Goal: Find specific page/section: Find specific page/section

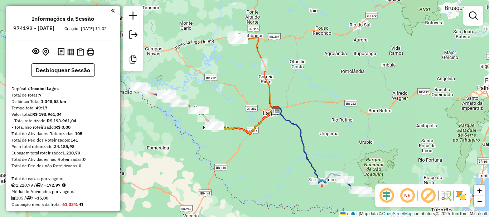
drag, startPoint x: 305, startPoint y: 91, endPoint x: 304, endPoint y: 80, distance: 11.5
click at [304, 80] on div "Janela de atendimento Grade de atendimento Capacidade Transportadoras Veículos …" at bounding box center [244, 108] width 489 height 217
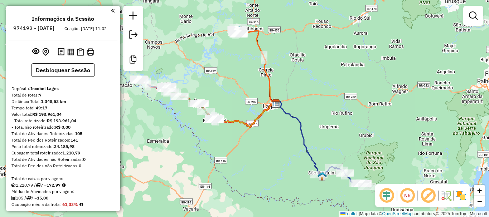
drag, startPoint x: 269, startPoint y: 143, endPoint x: 301, endPoint y: 135, distance: 32.8
click at [296, 135] on div "Janela de atendimento Grade de atendimento Capacidade Transportadoras Veículos …" at bounding box center [244, 108] width 489 height 217
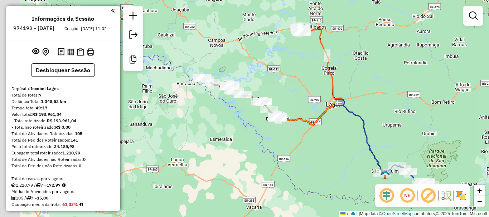
drag, startPoint x: 314, startPoint y: 134, endPoint x: 318, endPoint y: 135, distance: 3.7
click at [318, 135] on div "Janela de atendimento Grade de atendimento Capacidade Transportadoras Veículos …" at bounding box center [244, 108] width 489 height 217
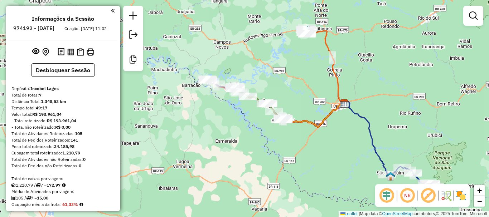
click at [306, 143] on div "Janela de atendimento Grade de atendimento Capacidade Transportadoras Veículos …" at bounding box center [244, 108] width 489 height 217
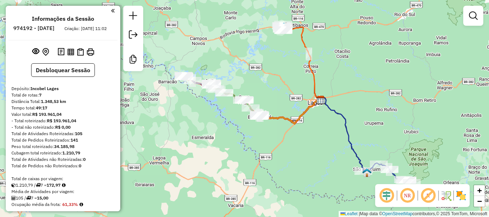
drag, startPoint x: 285, startPoint y: 72, endPoint x: 258, endPoint y: 67, distance: 28.0
click at [258, 67] on div "Janela de atendimento Grade de atendimento Capacidade Transportadoras Veículos …" at bounding box center [244, 108] width 489 height 217
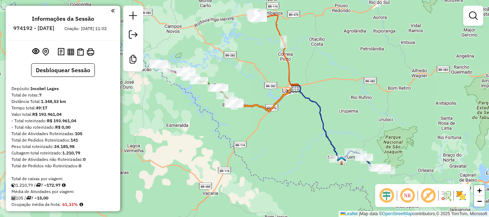
drag, startPoint x: 277, startPoint y: 68, endPoint x: 264, endPoint y: 58, distance: 16.0
click at [264, 58] on div "Janela de atendimento Grade de atendimento Capacidade Transportadoras Veículos …" at bounding box center [244, 108] width 489 height 217
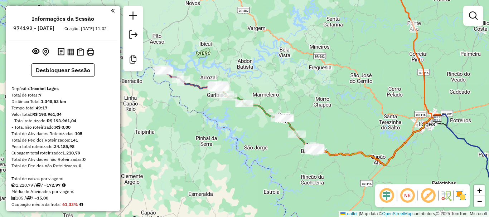
drag, startPoint x: 203, startPoint y: 110, endPoint x: 230, endPoint y: 105, distance: 26.6
click at [224, 116] on div "Janela de atendimento Grade de atendimento Capacidade Transportadoras Veículos …" at bounding box center [244, 108] width 489 height 217
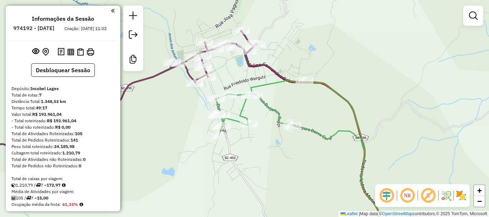
drag, startPoint x: 245, startPoint y: 71, endPoint x: 241, endPoint y: 87, distance: 16.0
click at [241, 87] on div "Janela de atendimento Grade de atendimento Capacidade Transportadoras Veículos …" at bounding box center [244, 108] width 489 height 217
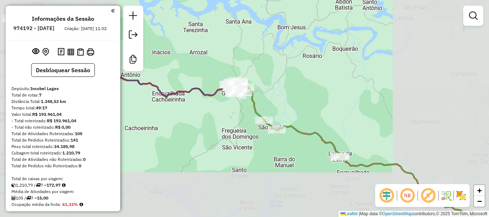
drag, startPoint x: 293, startPoint y: 100, endPoint x: 258, endPoint y: 54, distance: 57.8
click at [259, 55] on div "Janela de atendimento Grade de atendimento Capacidade Transportadoras Veículos …" at bounding box center [244, 108] width 489 height 217
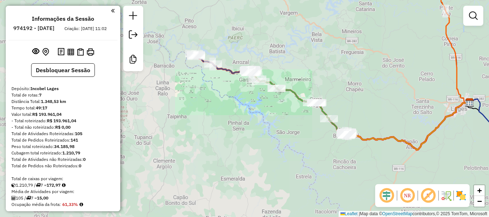
drag, startPoint x: 317, startPoint y: 90, endPoint x: 246, endPoint y: 83, distance: 71.2
click at [253, 84] on div "Janela de atendimento Grade de atendimento Capacidade Transportadoras Veículos …" at bounding box center [244, 108] width 489 height 217
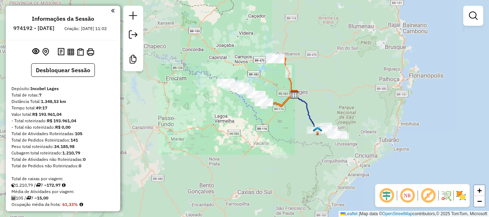
drag, startPoint x: 292, startPoint y: 97, endPoint x: 304, endPoint y: 102, distance: 13.5
click at [279, 99] on icon at bounding box center [279, 101] width 31 height 12
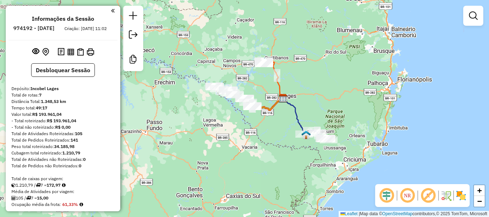
drag, startPoint x: 319, startPoint y: 103, endPoint x: 317, endPoint y: 108, distance: 5.6
click at [317, 108] on div "Janela de atendimento Grade de atendimento Capacidade Transportadoras Veículos …" at bounding box center [244, 108] width 489 height 217
